Goal: Check status

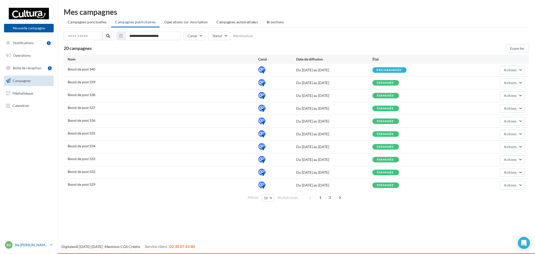
click at [47, 243] on p "Ste [PERSON_NAME] des Bois" at bounding box center [31, 244] width 33 height 5
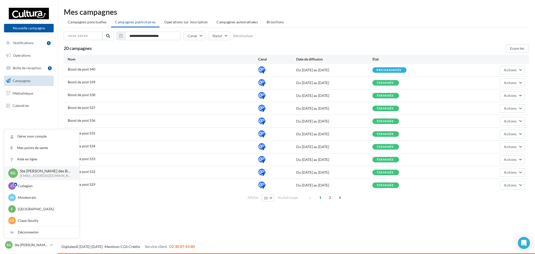
click at [29, 79] on span "Campagnes" at bounding box center [22, 81] width 18 height 4
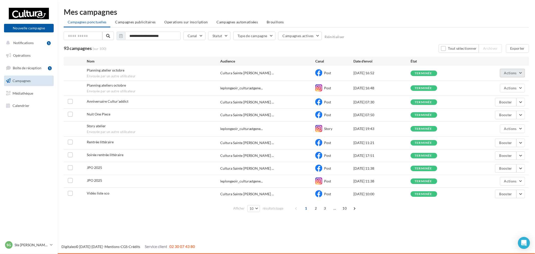
click at [505, 73] on span "Actions" at bounding box center [510, 73] width 13 height 4
click at [503, 86] on button "Voir les résultats" at bounding box center [500, 84] width 50 height 13
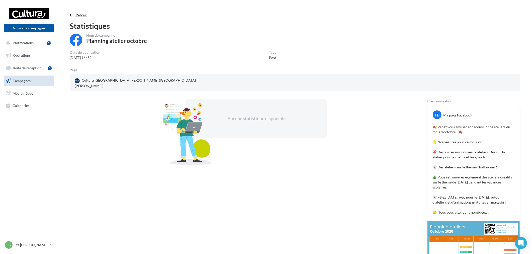
click at [77, 16] on span "Retour" at bounding box center [81, 15] width 11 height 4
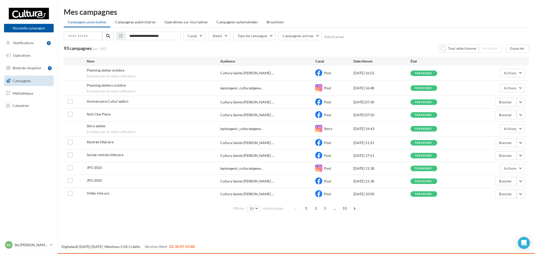
drag, startPoint x: 101, startPoint y: 73, endPoint x: 381, endPoint y: 72, distance: 279.4
click at [381, 72] on div "Planning atelier octobre Envoyée par un autre utilisateur Cultura Sainte Genevi…" at bounding box center [296, 73] width 465 height 15
click at [381, 72] on div "29/09/2025 16:52" at bounding box center [381, 72] width 57 height 5
click at [525, 242] on icon "Open Intercom Messenger" at bounding box center [524, 243] width 6 height 7
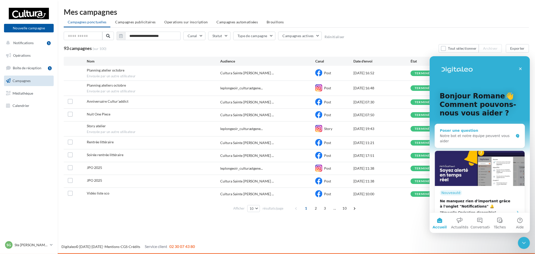
click at [475, 134] on div "Notre bot et notre équipe peuvent vous aider" at bounding box center [477, 138] width 74 height 11
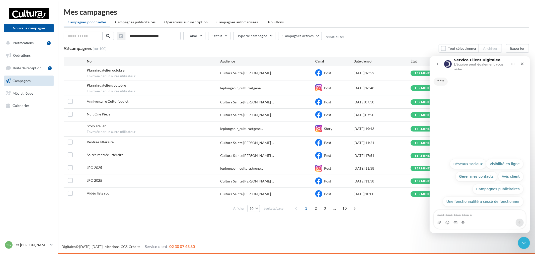
click at [460, 213] on textarea "Posez une question..." at bounding box center [480, 214] width 92 height 9
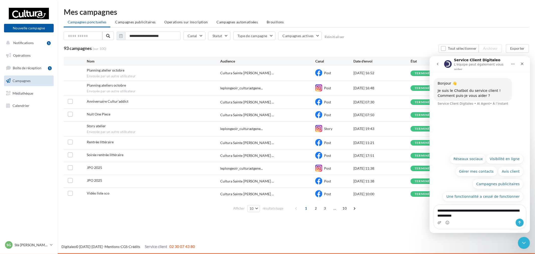
type textarea "**********"
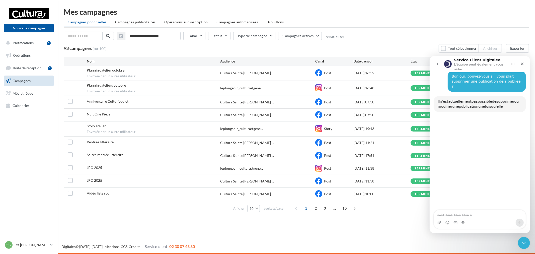
scroll to position [34, 0]
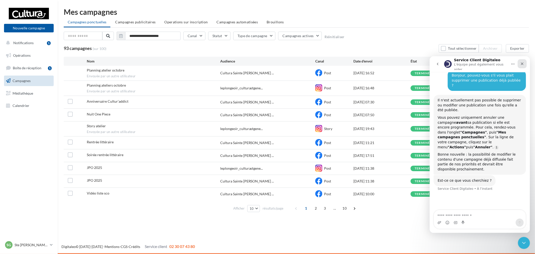
click at [522, 63] on icon "Fermer" at bounding box center [522, 63] width 4 height 4
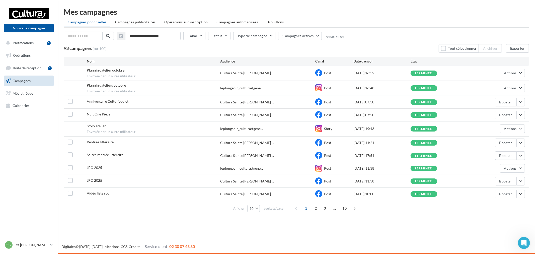
scroll to position [0, 0]
